Goal: Information Seeking & Learning: Learn about a topic

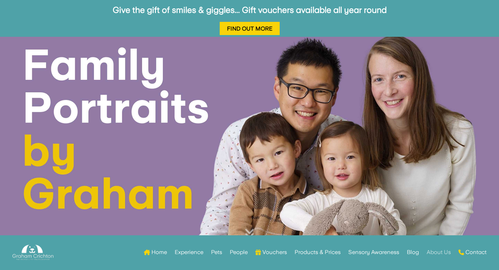
click at [439, 253] on link "About Us" at bounding box center [439, 251] width 24 height 27
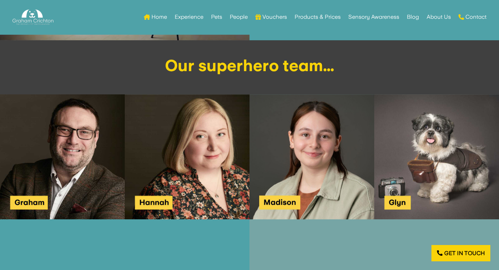
scroll to position [806, 0]
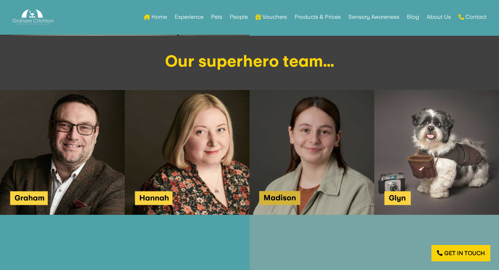
click at [302, 184] on img at bounding box center [311, 152] width 125 height 125
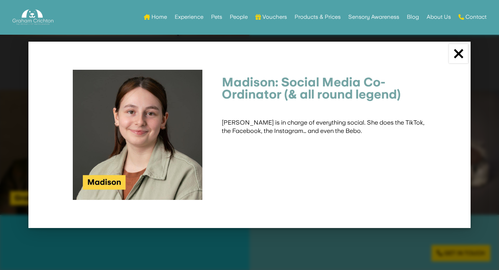
click at [457, 50] on link "×" at bounding box center [458, 53] width 19 height 19
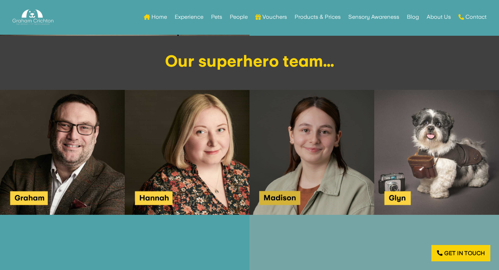
click at [363, 103] on img at bounding box center [311, 152] width 125 height 125
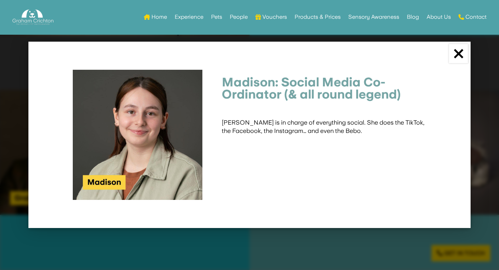
click at [461, 48] on link "×" at bounding box center [458, 53] width 19 height 19
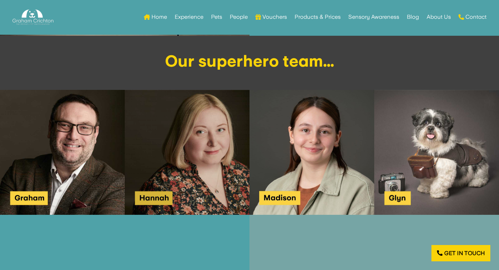
click at [181, 168] on img at bounding box center [187, 152] width 125 height 125
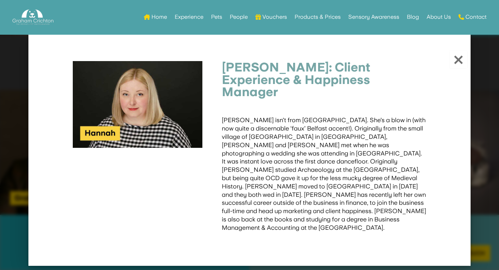
click at [479, 91] on div at bounding box center [249, 135] width 499 height 270
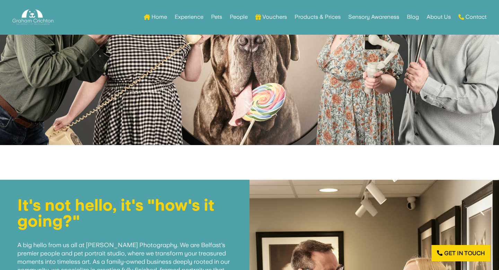
scroll to position [0, 0]
